Goal: Transaction & Acquisition: Subscribe to service/newsletter

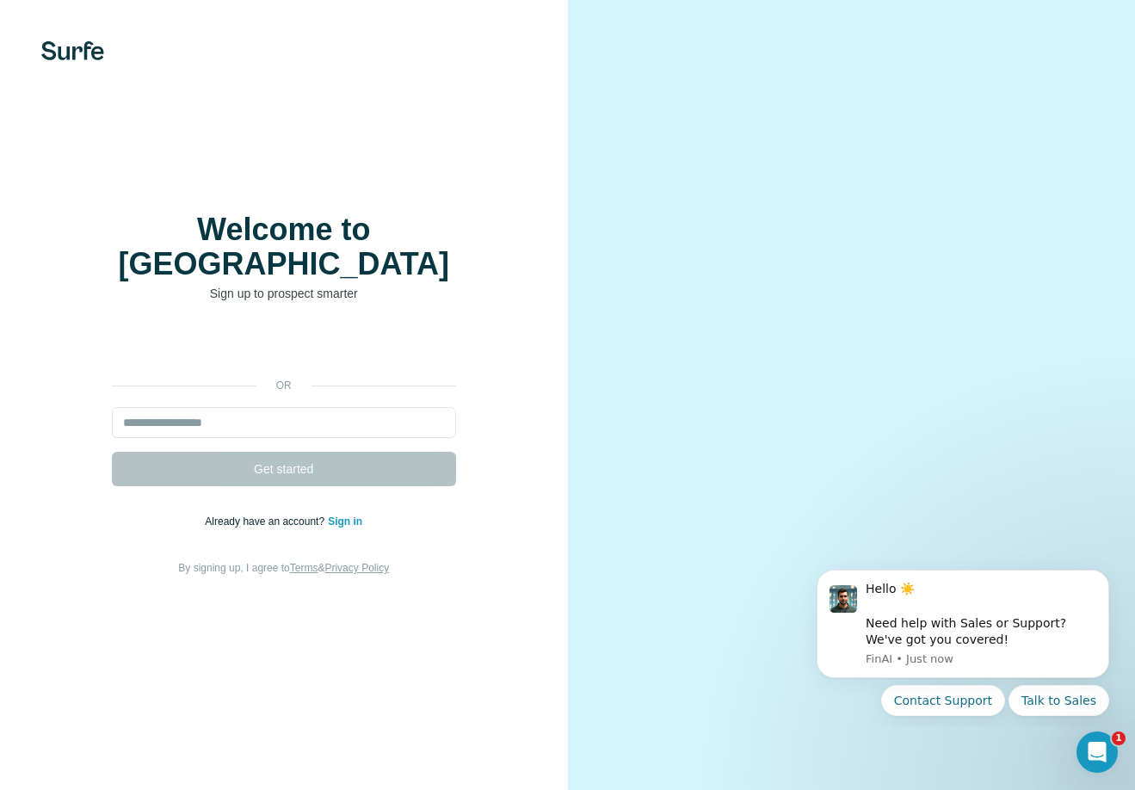
click at [356, 333] on div "Zaloguj się przez Google. Otwiera się w nowej karcie" at bounding box center [284, 347] width 344 height 38
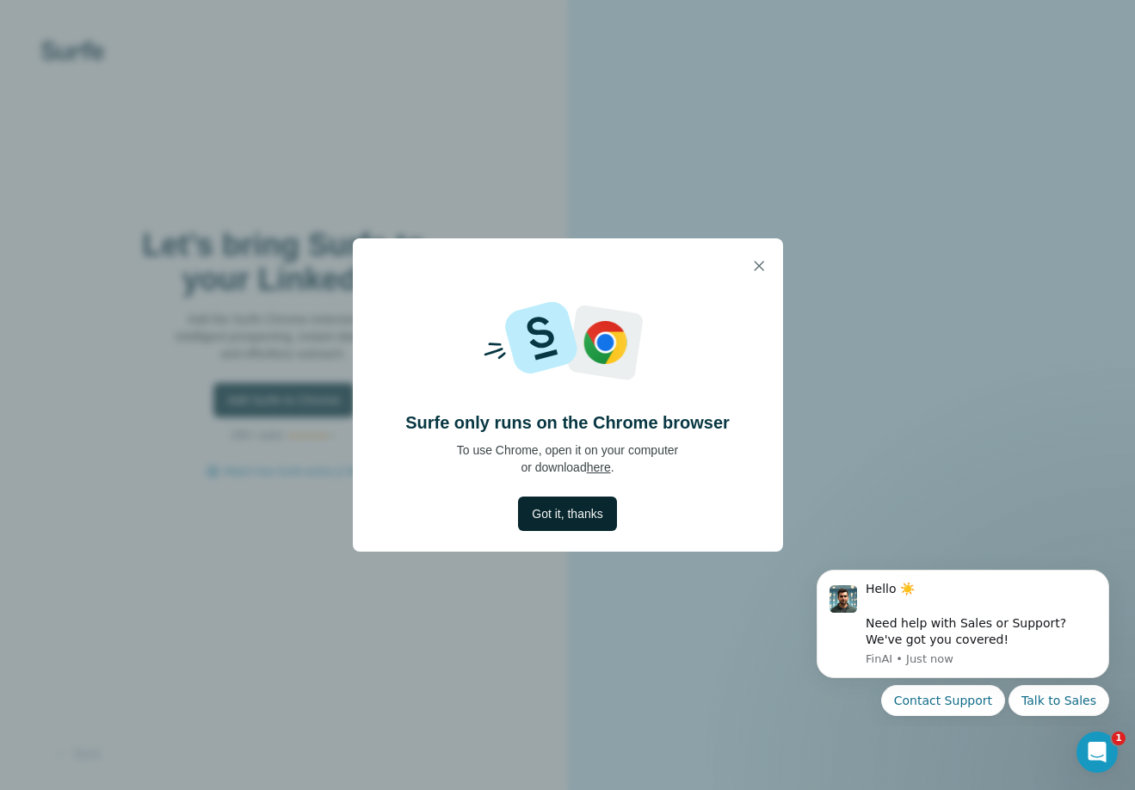
click at [570, 519] on span "Got it, thanks" at bounding box center [567, 513] width 71 height 17
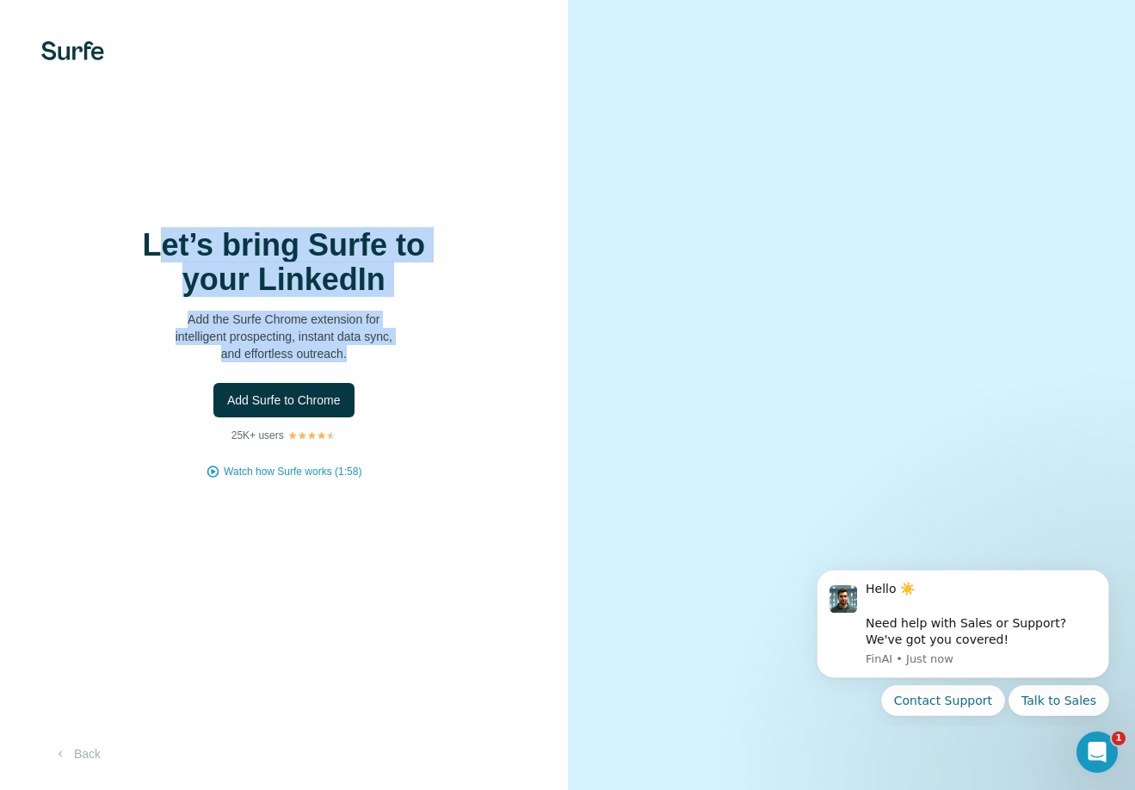
drag, startPoint x: 173, startPoint y: 251, endPoint x: 407, endPoint y: 486, distance: 331.7
click at [407, 486] on div "Let’s bring Surfe to your LinkedIn Add the Surfe Chrome extension for intellige…" at bounding box center [284, 395] width 568 height 790
click at [463, 140] on div "Let’s bring Surfe to your LinkedIn Add the Surfe Chrome extension for intellige…" at bounding box center [284, 395] width 568 height 790
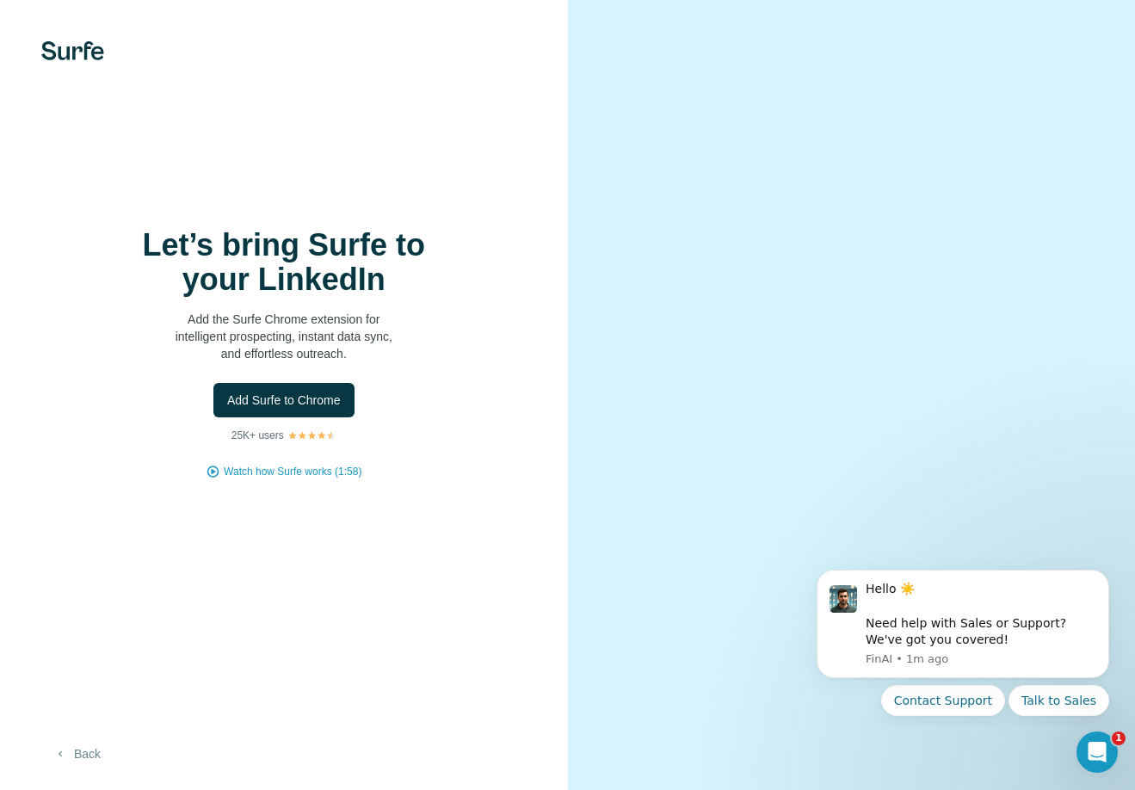
click at [76, 755] on button "Back" at bounding box center [76, 753] width 71 height 31
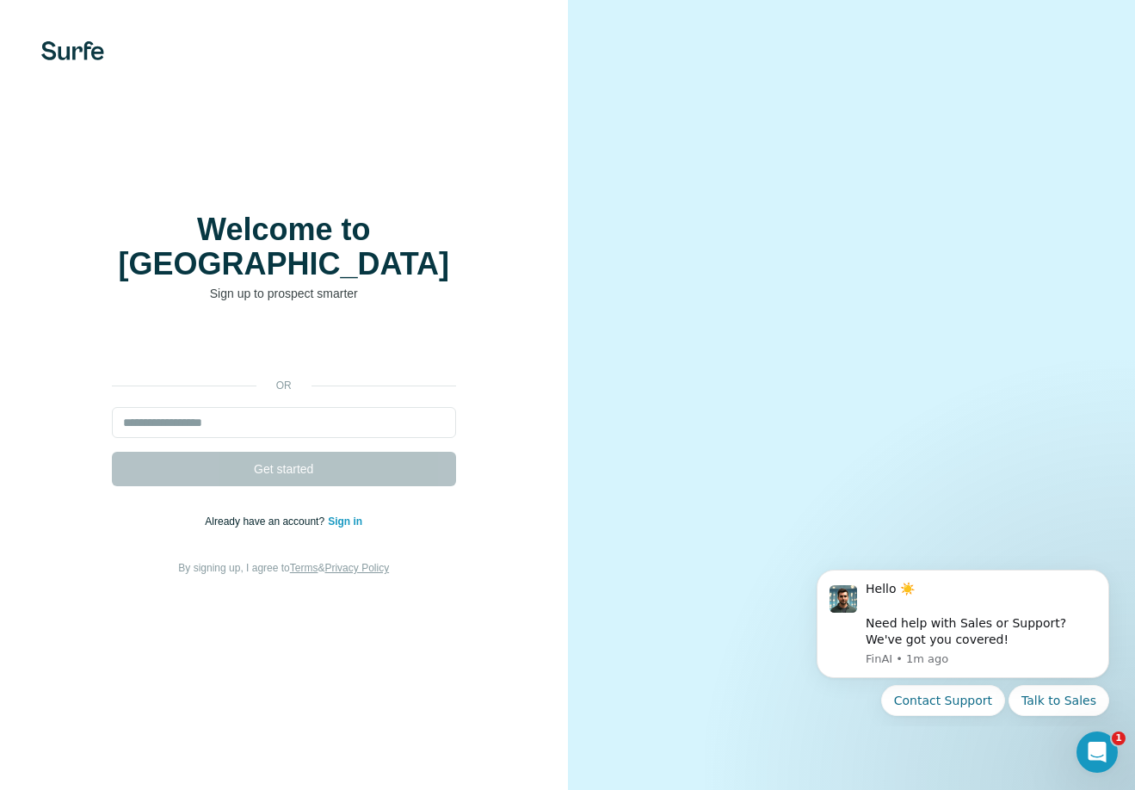
click at [225, 328] on div "Zaloguj się przez Google. Otwiera się w nowej karcie" at bounding box center [284, 347] width 344 height 38
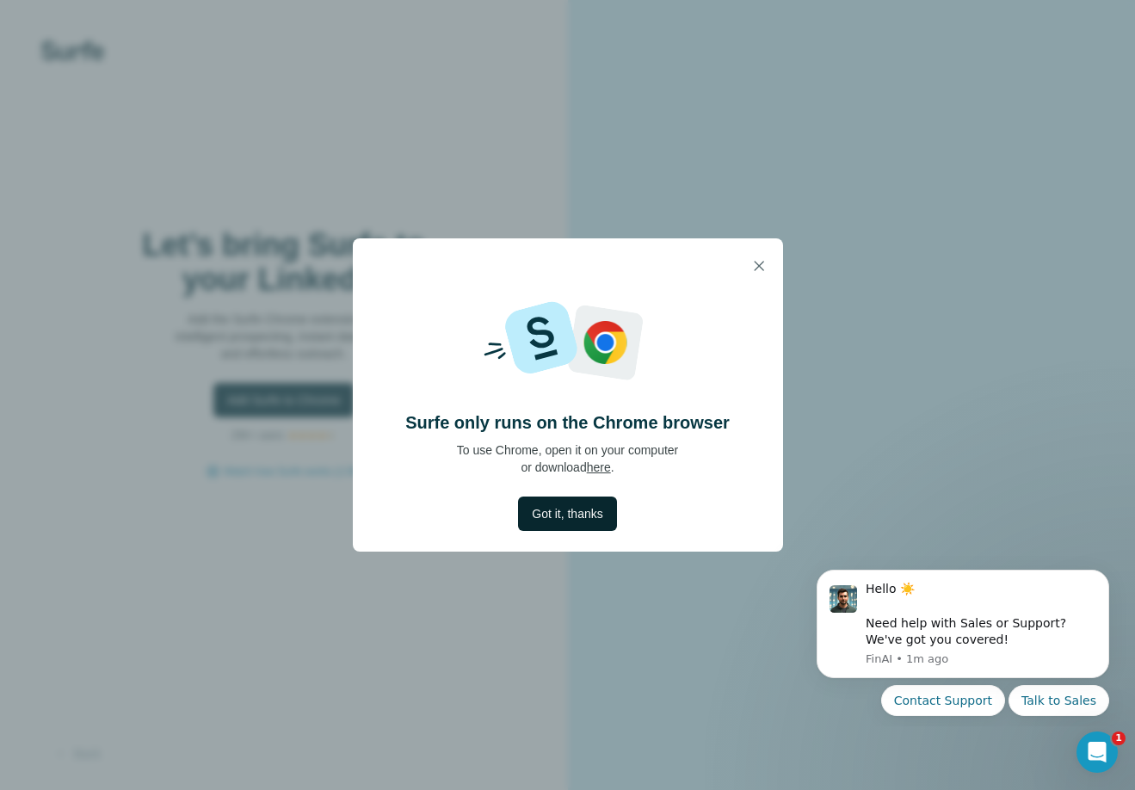
click at [569, 514] on span "Got it, thanks" at bounding box center [567, 513] width 71 height 17
